Goal: Check status: Check status

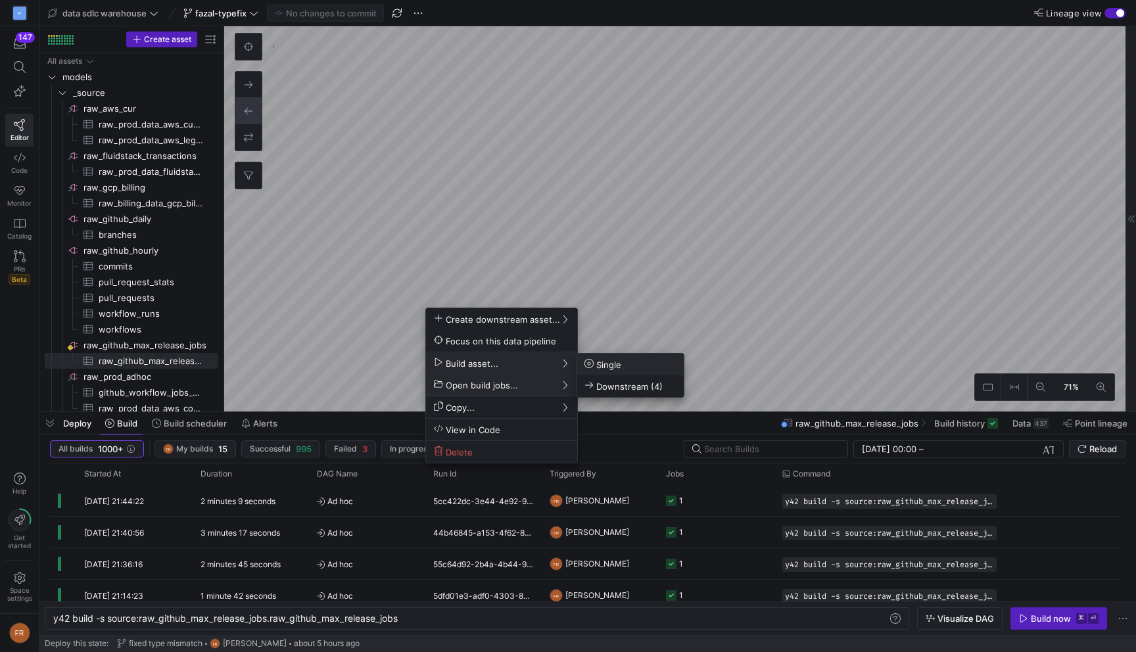
click at [597, 367] on span "Single" at bounding box center [602, 364] width 37 height 11
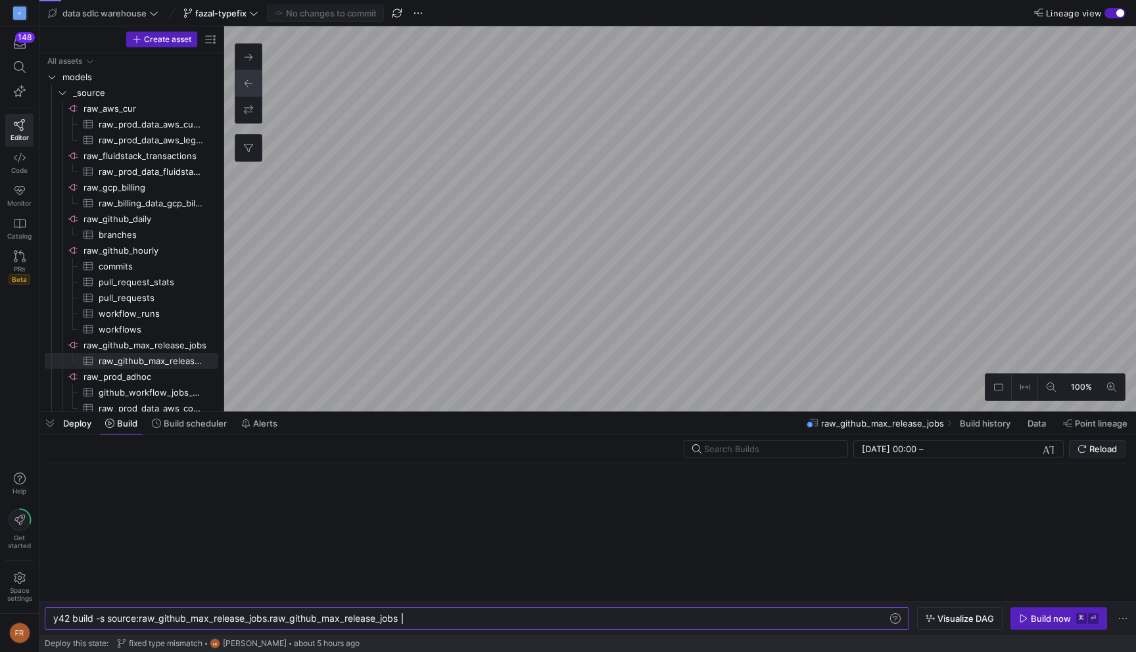
scroll to position [0, 348]
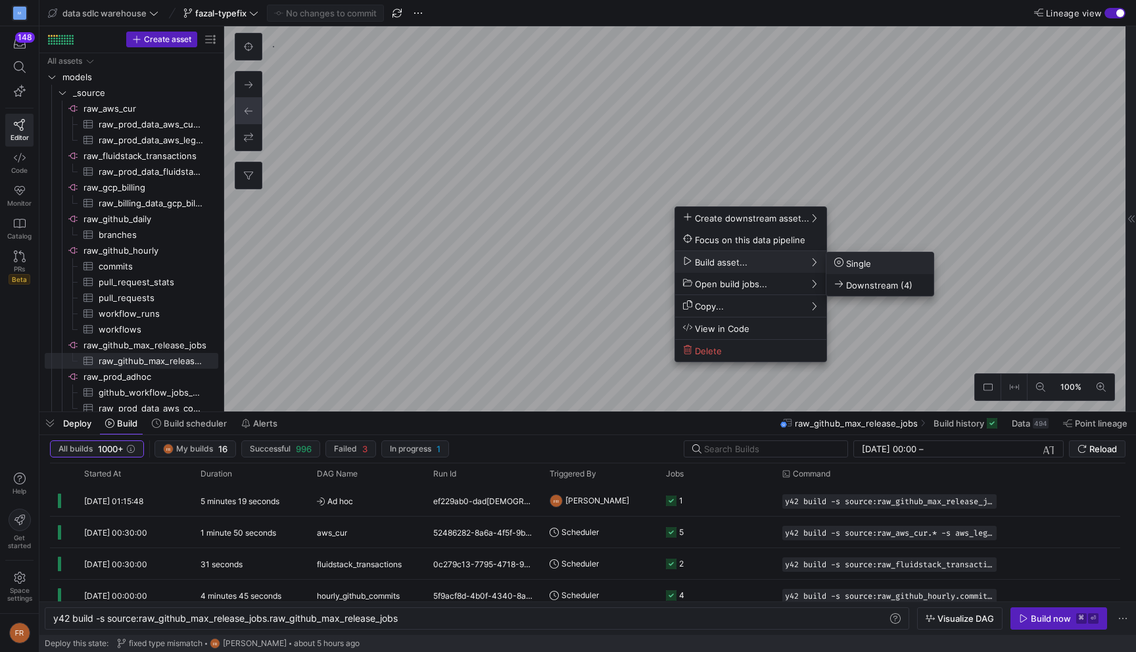
click at [853, 262] on span "Single" at bounding box center [852, 263] width 37 height 11
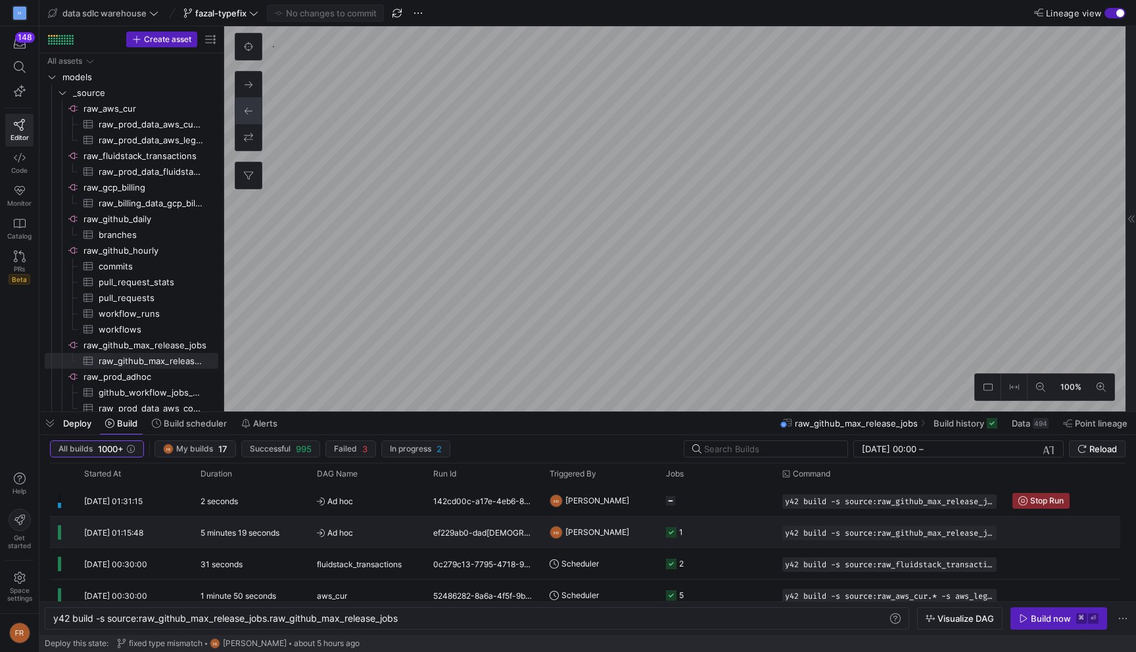
click at [300, 527] on div "5 minutes 19 seconds" at bounding box center [251, 532] width 116 height 31
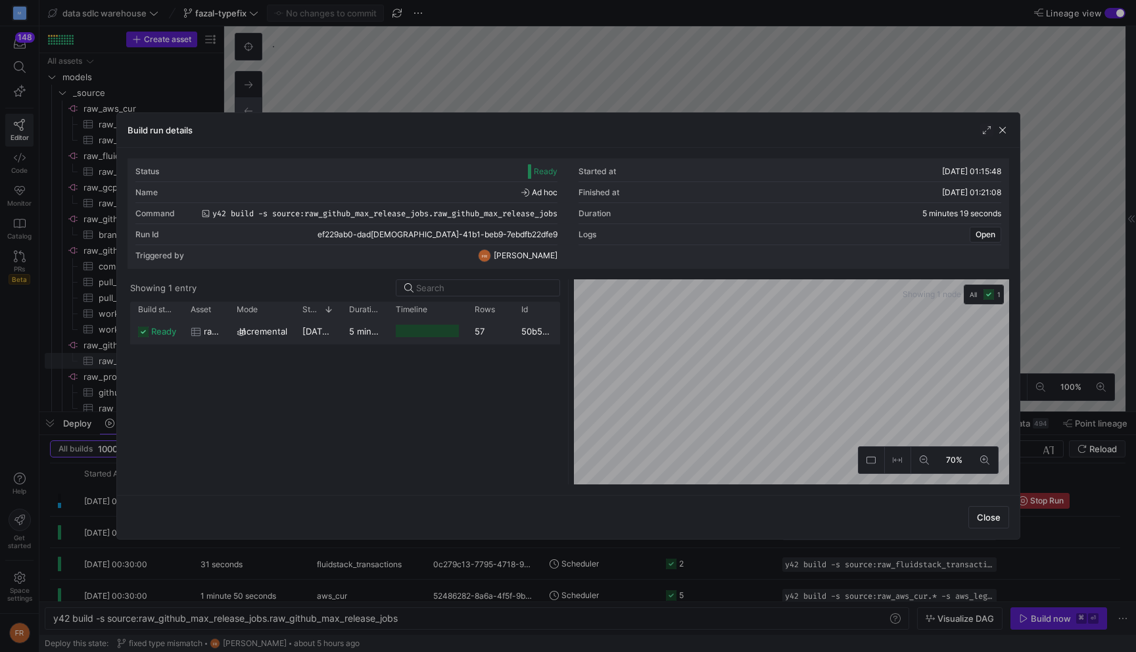
click at [326, 334] on span "[DATE] 01:15:48" at bounding box center [334, 331] width 65 height 11
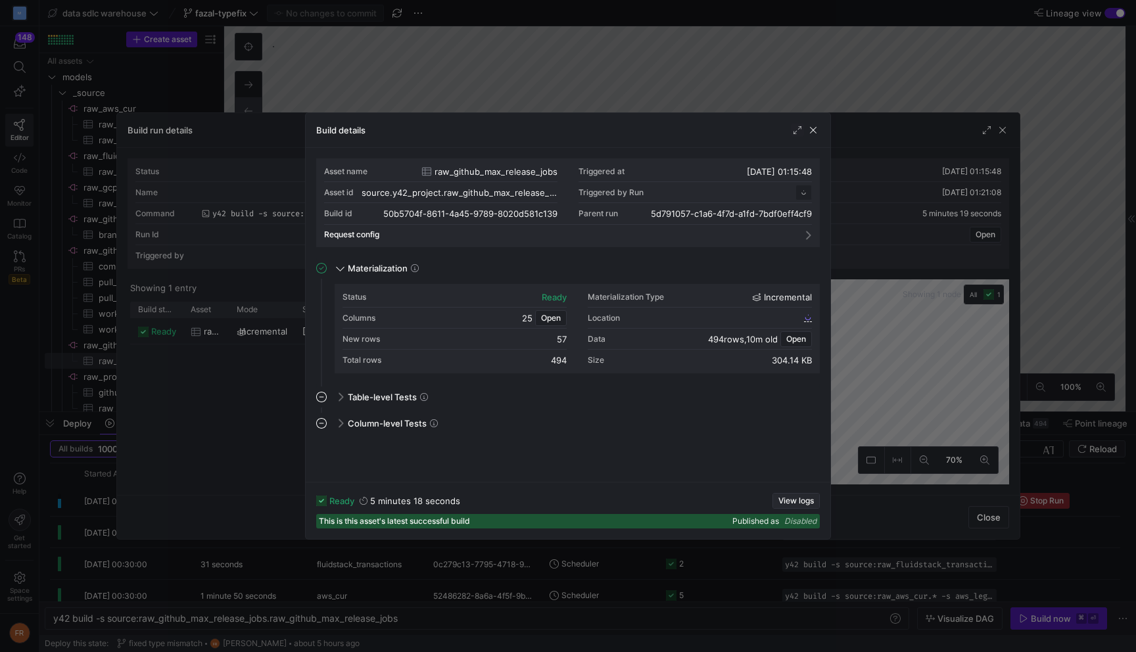
scroll to position [118, 0]
click at [791, 494] on span "button" at bounding box center [796, 501] width 46 height 14
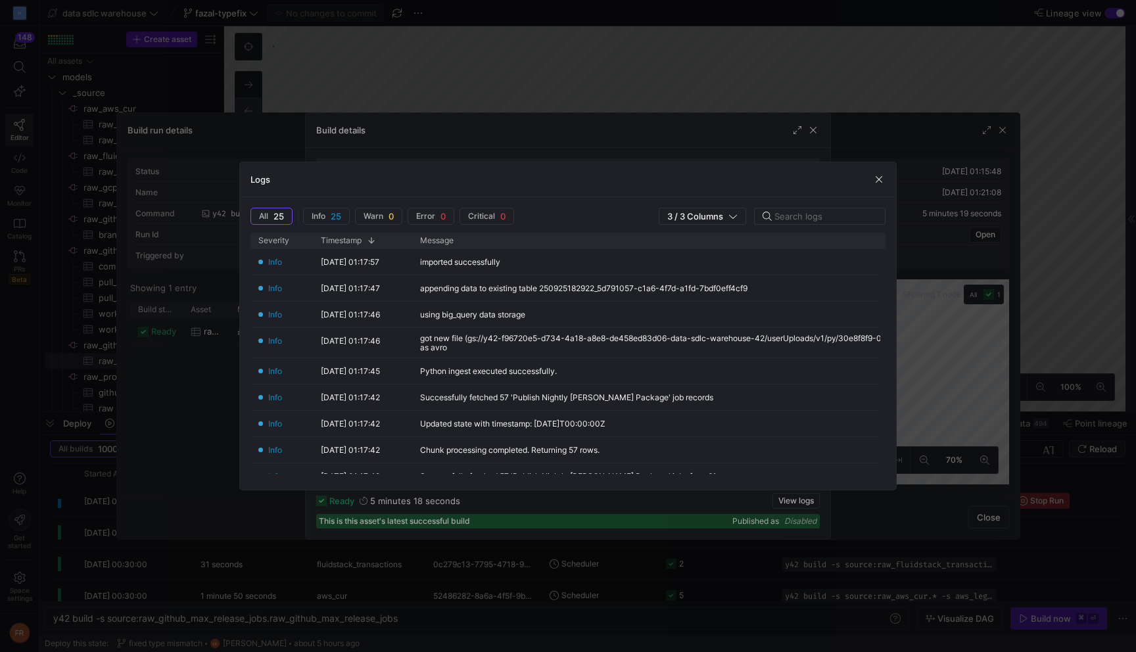
click at [764, 76] on div at bounding box center [568, 326] width 1136 height 652
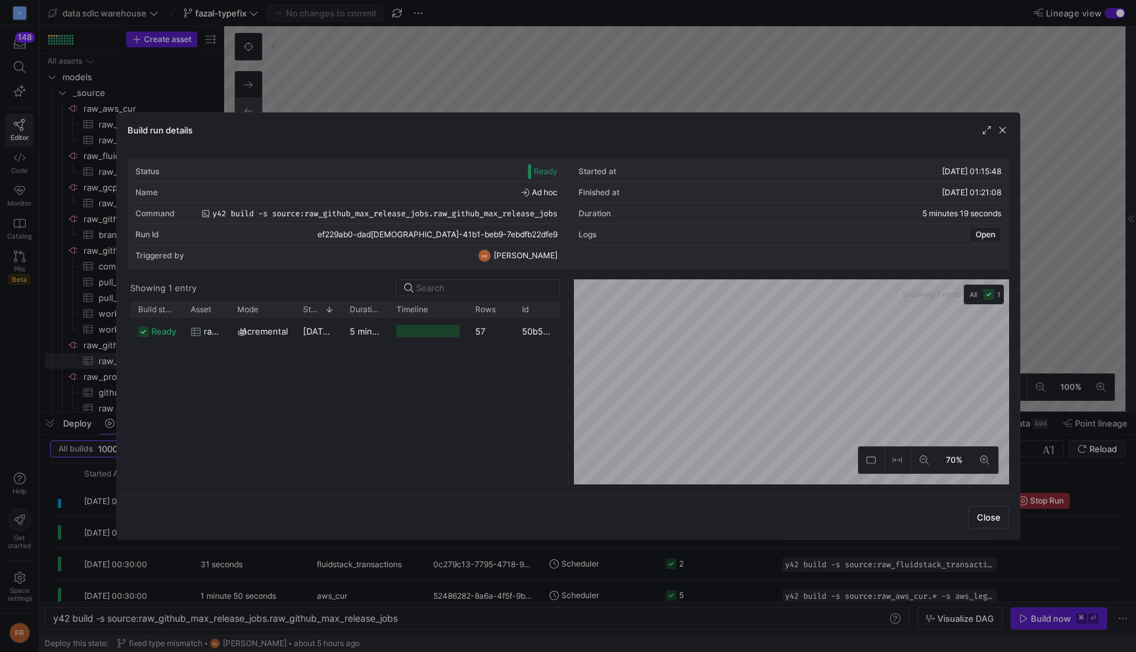
click at [763, 78] on div at bounding box center [568, 326] width 1136 height 652
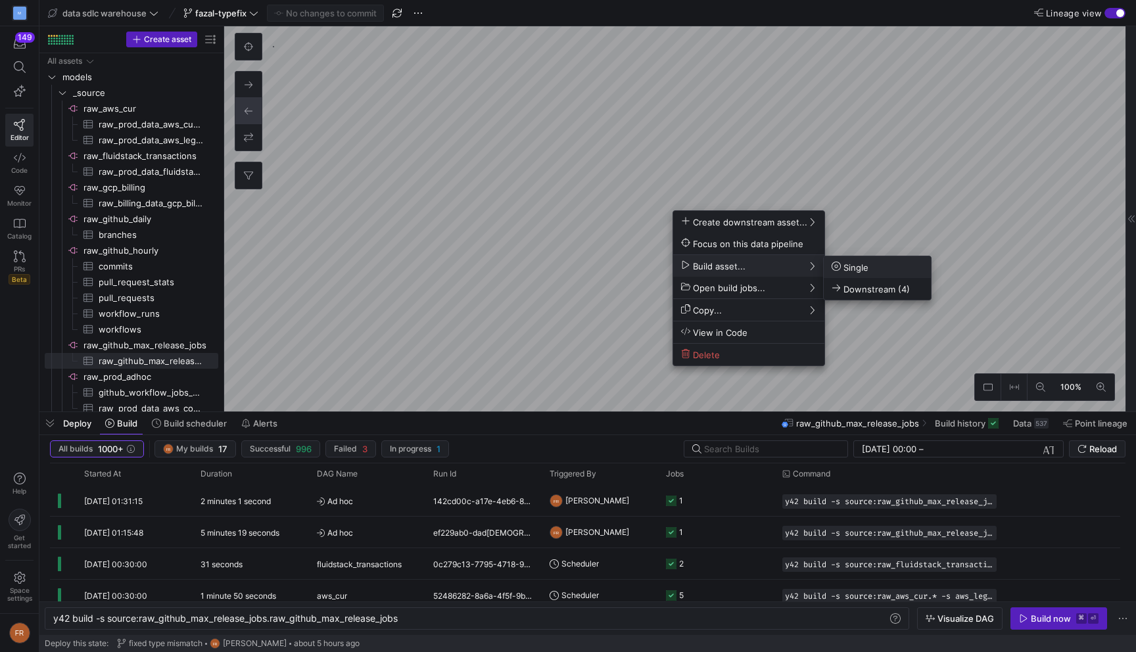
click at [843, 271] on span "Single" at bounding box center [849, 267] width 37 height 11
